Goal: Information Seeking & Learning: Learn about a topic

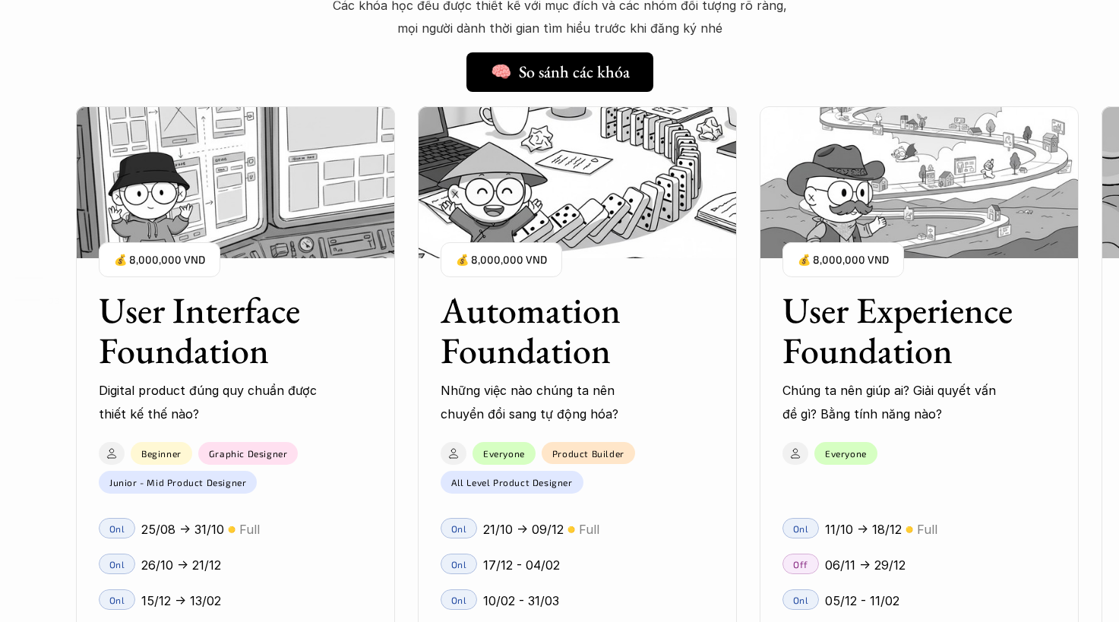
scroll to position [1500, 0]
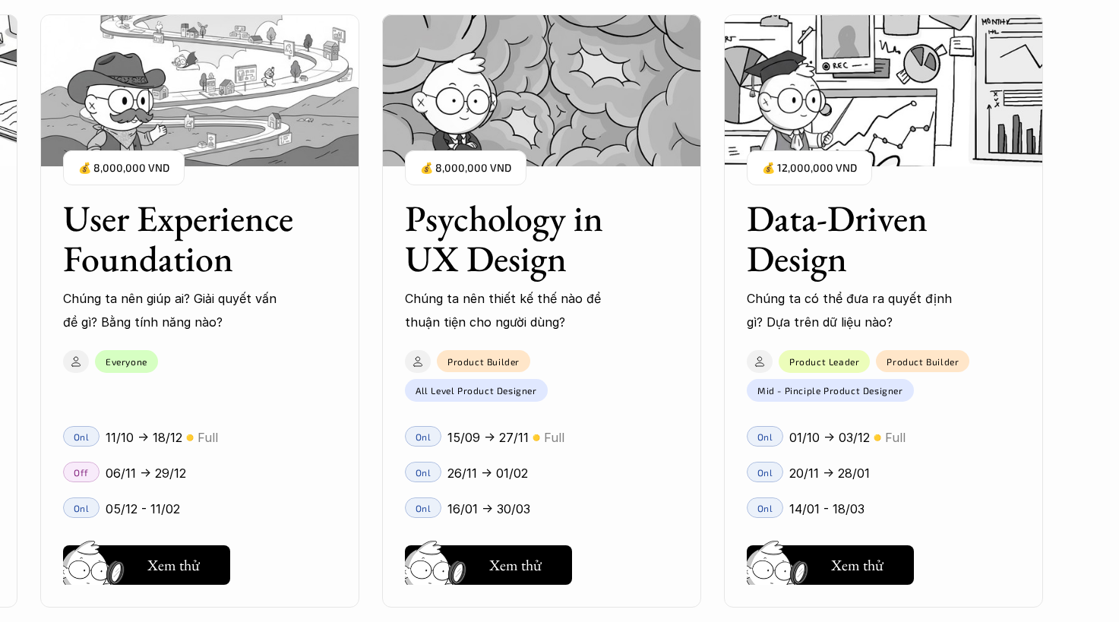
click at [884, 283] on div "Data-Driven Design Chúng ta có thể đưa ra quyết định gì? Dựa trên dữ liệu nào? …" at bounding box center [883, 255] width 319 height 158
click at [882, 560] on h5 "Xem thử" at bounding box center [857, 568] width 52 height 21
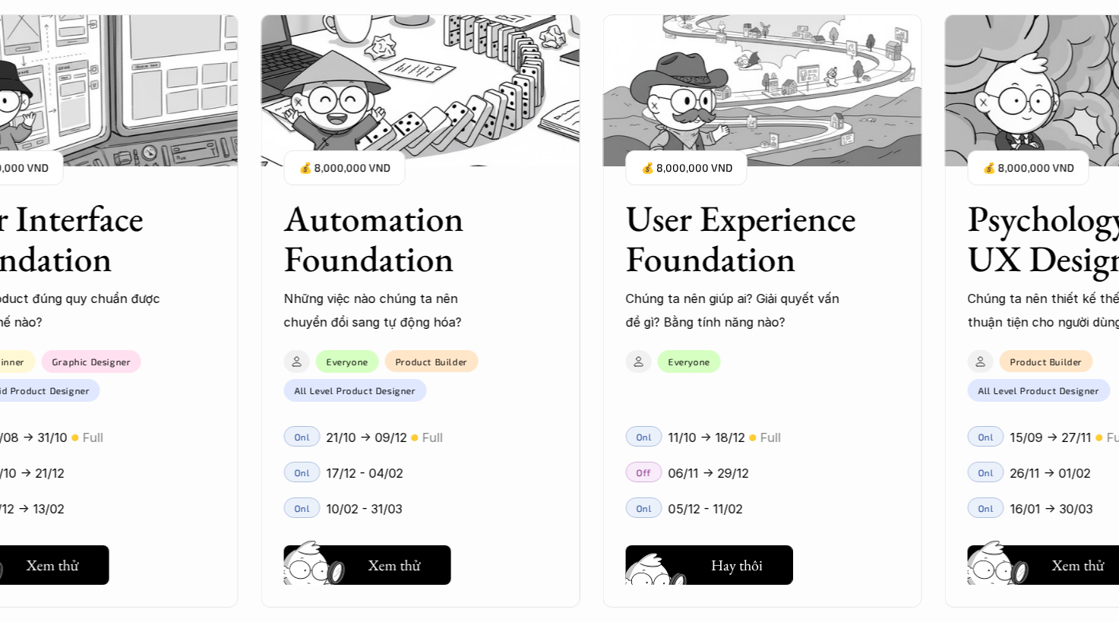
click at [730, 571] on h5 "Xem thử" at bounding box center [736, 568] width 52 height 21
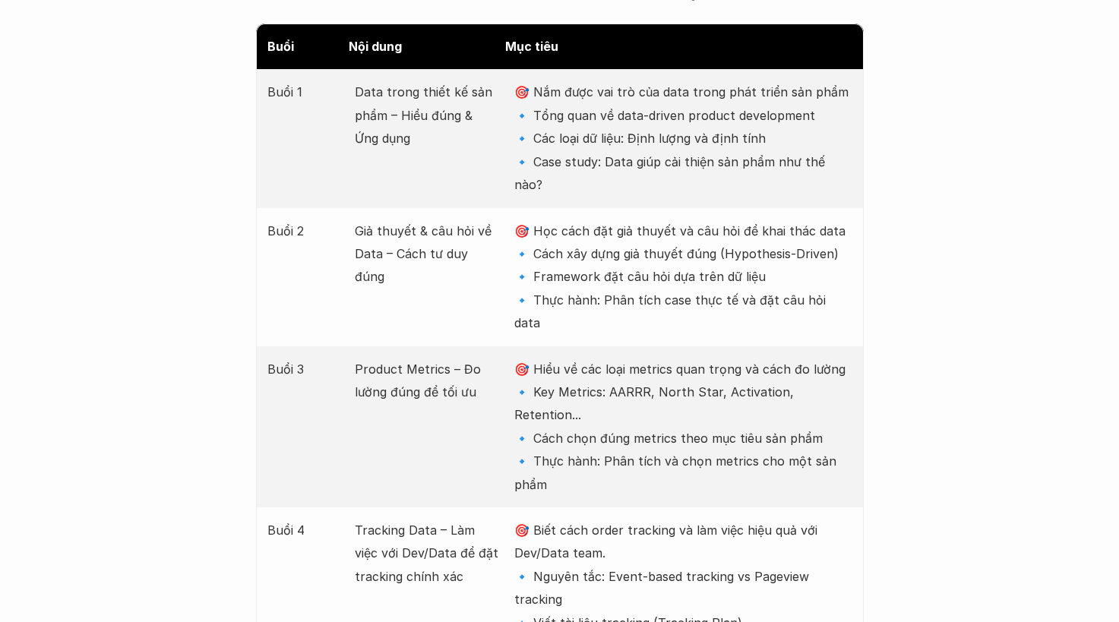
scroll to position [2013, 0]
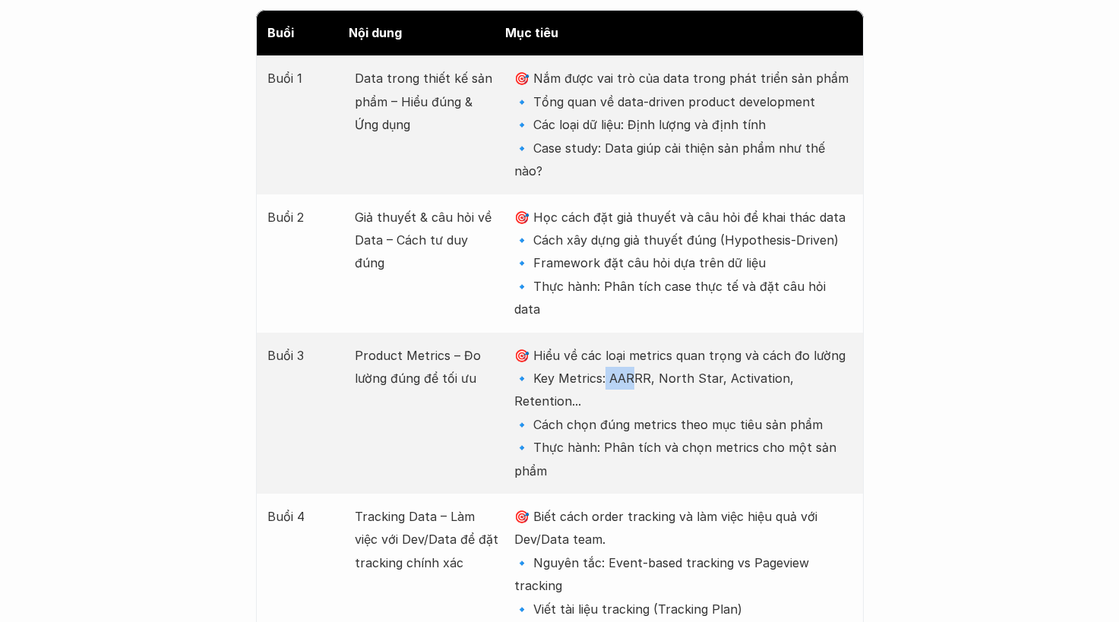
drag, startPoint x: 602, startPoint y: 310, endPoint x: 629, endPoint y: 310, distance: 26.6
click at [629, 344] on p "🎯 Hiểu về các loại metrics quan trọng và cách đo lường 🔹 Key Metrics: AARRR, No…" at bounding box center [682, 413] width 337 height 138
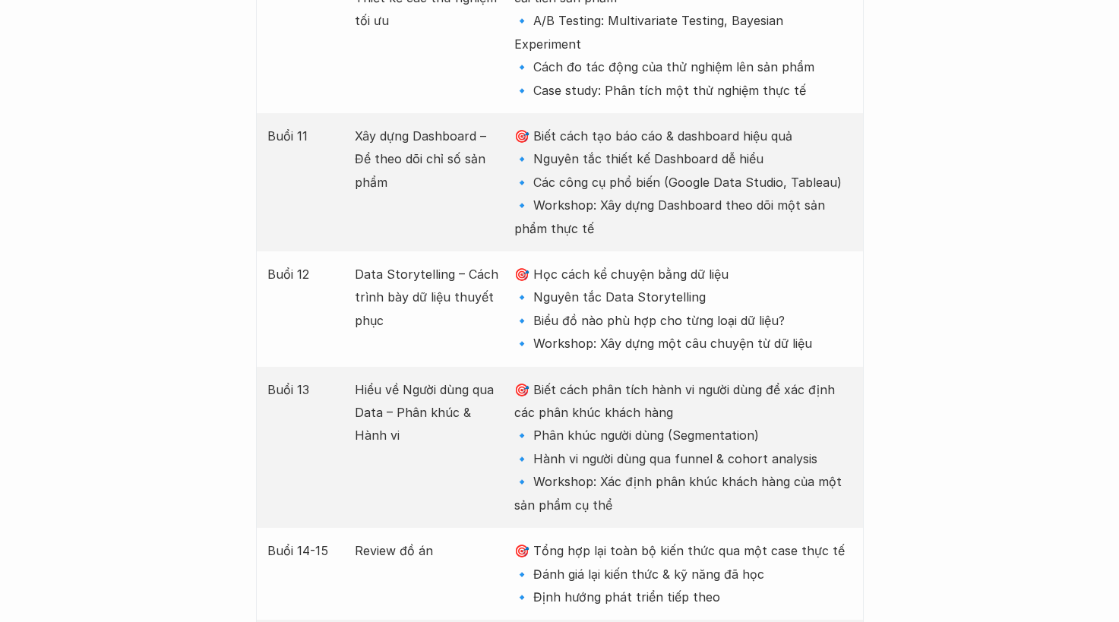
scroll to position [3472, 0]
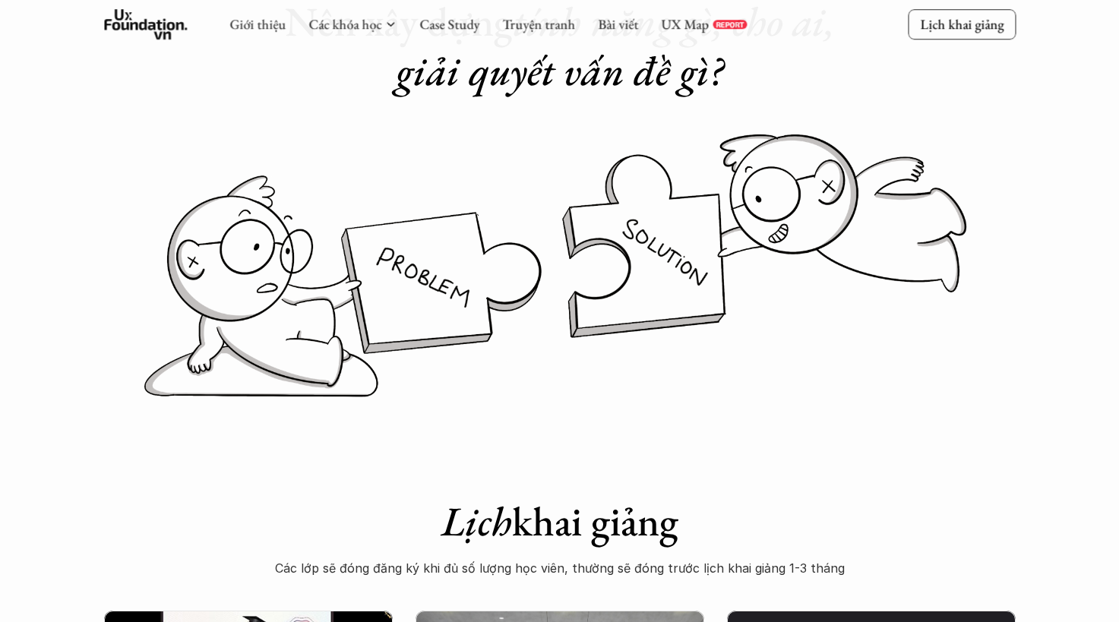
scroll to position [190, 0]
